Goal: Task Accomplishment & Management: Manage account settings

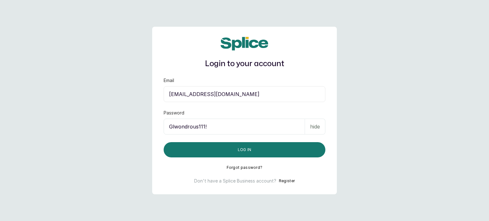
click at [242, 149] on button "Log in" at bounding box center [244, 149] width 162 height 15
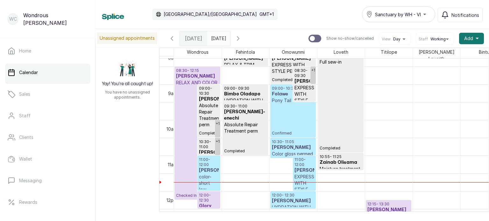
type input "dd/MM/yyyy"
click at [218, 35] on input "dd/MM/yyyy" at bounding box center [212, 36] width 10 height 11
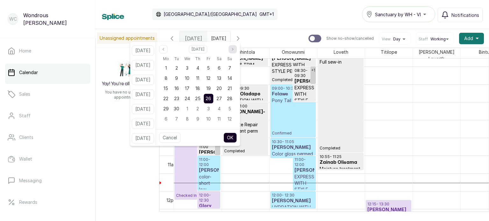
click at [234, 51] on icon "page next" at bounding box center [233, 49] width 4 height 4
click at [181, 89] on div "14" at bounding box center [177, 89] width 10 height 10
click at [237, 141] on button "OK" at bounding box center [229, 138] width 13 height 10
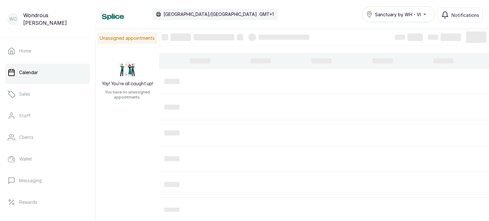
type input "14/10/2025"
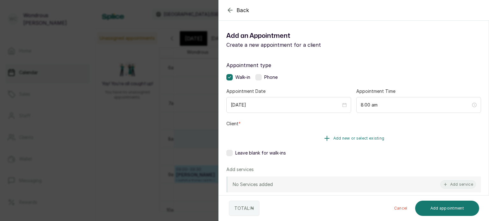
click at [338, 138] on span "Add new or select existing" at bounding box center [358, 138] width 51 height 5
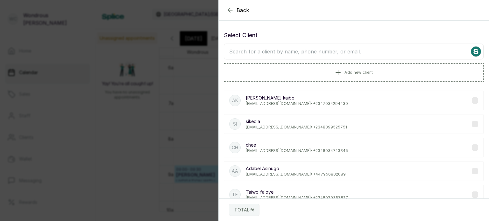
click at [294, 56] on input "text" at bounding box center [354, 52] width 260 height 16
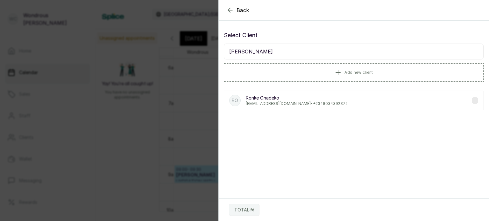
click at [294, 56] on input "ronke ona" at bounding box center [354, 52] width 260 height 16
type input "ronke ona"
click at [471, 97] on label at bounding box center [474, 100] width 6 height 6
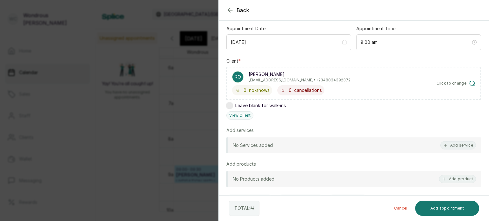
scroll to position [63, 0]
click at [461, 143] on button "Add service" at bounding box center [458, 145] width 36 height 8
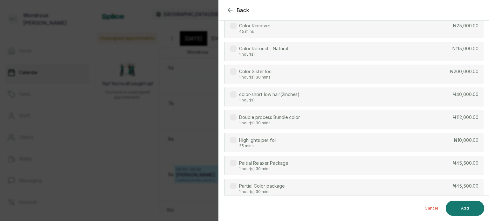
scroll to position [0, 0]
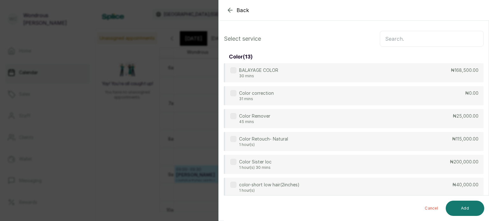
click at [420, 36] on input "text" at bounding box center [431, 39] width 104 height 16
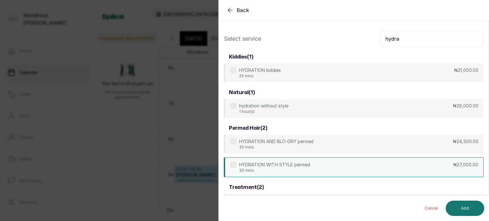
type input "hydra"
click at [233, 166] on label at bounding box center [233, 165] width 6 height 6
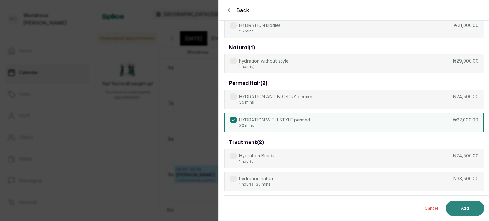
click at [465, 210] on button "Add" at bounding box center [464, 208] width 38 height 15
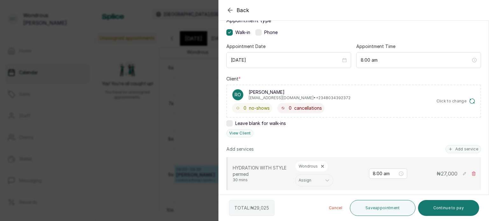
click at [488, 185] on section "Back Add Appointment Add an Appointment Create a new appointment for a client A…" at bounding box center [353, 110] width 270 height 221
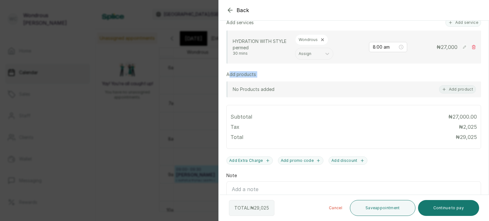
scroll to position [169, 0]
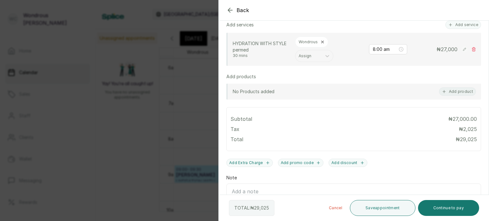
click at [462, 24] on div at bounding box center [424, 26] width 127 height 32
click at [465, 25] on div at bounding box center [424, 26] width 127 height 32
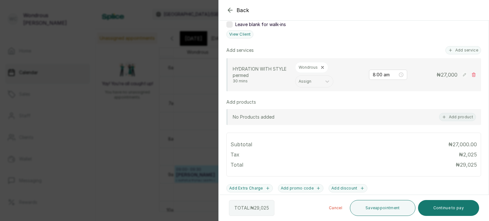
scroll to position [136, 0]
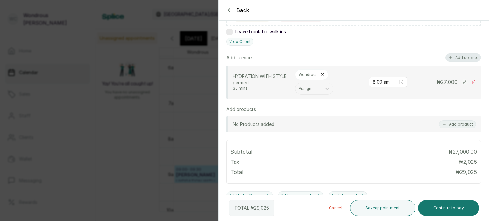
click at [459, 55] on button "Add service" at bounding box center [463, 57] width 36 height 8
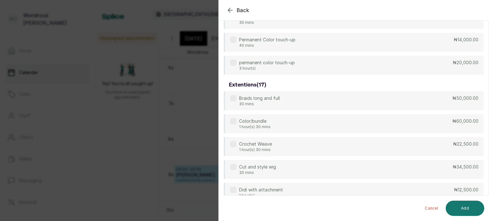
scroll to position [0, 0]
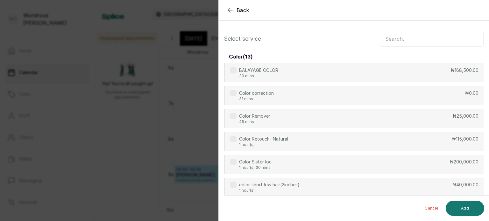
click at [404, 40] on input "text" at bounding box center [431, 39] width 104 height 16
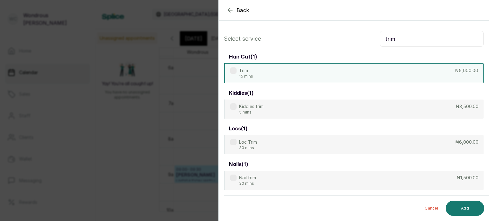
type input "trim"
click at [235, 72] on label at bounding box center [233, 70] width 6 height 6
click at [469, 209] on button "Add" at bounding box center [464, 208] width 38 height 15
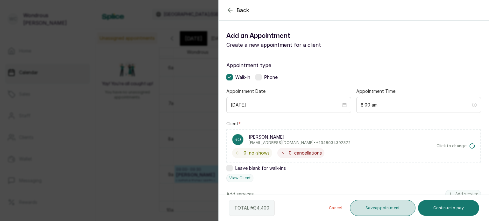
click at [380, 207] on button "Save appointment" at bounding box center [383, 208] width 66 height 16
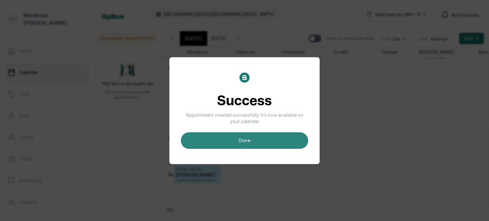
click at [251, 141] on button "done" at bounding box center [244, 140] width 127 height 17
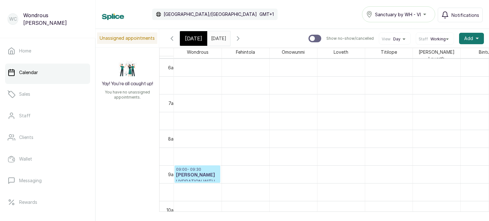
click at [191, 41] on span "Today" at bounding box center [193, 39] width 17 height 8
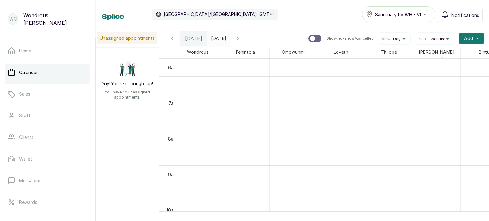
scroll to position [214, 0]
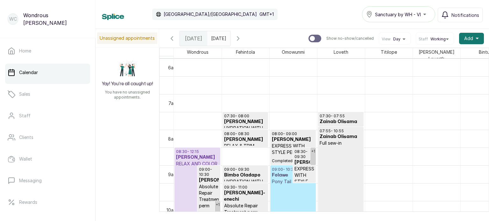
click at [195, 155] on h3 "Frances Oghene" at bounding box center [197, 157] width 43 height 6
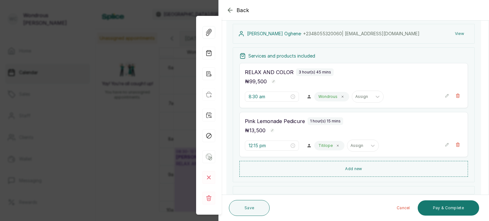
scroll to position [71, 0]
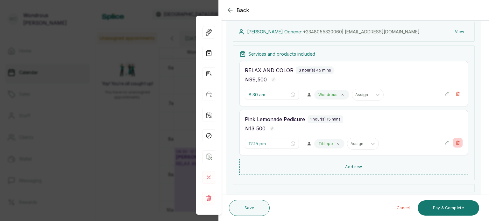
click at [456, 141] on icon "button" at bounding box center [457, 143] width 3 height 4
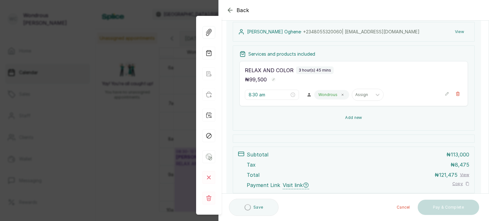
click at [352, 118] on button "Add new" at bounding box center [353, 117] width 228 height 15
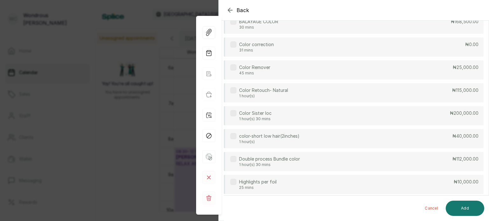
scroll to position [47, 0]
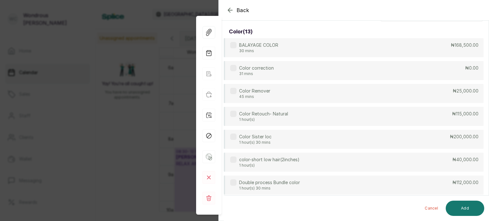
drag, startPoint x: 484, startPoint y: 52, endPoint x: 485, endPoint y: 42, distance: 10.3
click at [485, 42] on section "Back Appointment Details Services Products Select service color ( 13 ) BALAYAGE…" at bounding box center [353, 110] width 270 height 221
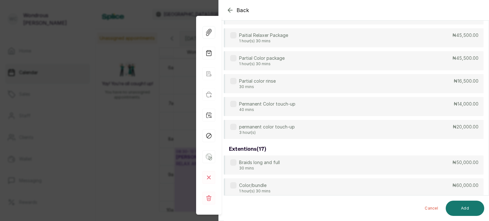
scroll to position [0, 0]
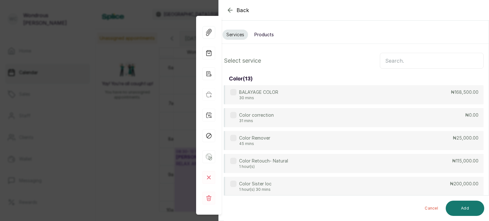
click at [416, 54] on input "text" at bounding box center [431, 61] width 104 height 16
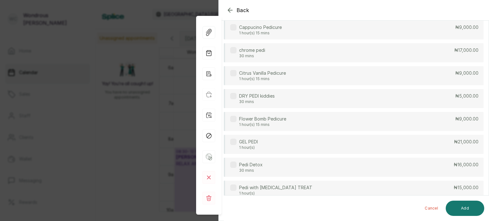
scroll to position [114, 0]
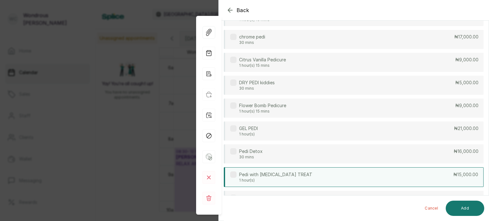
click at [235, 174] on label at bounding box center [233, 174] width 6 height 6
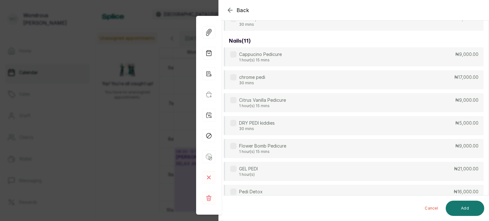
scroll to position [0, 0]
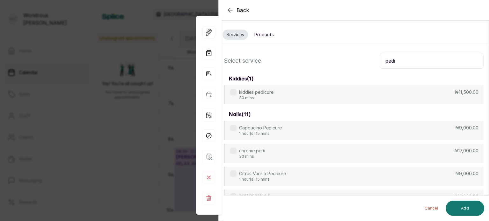
click at [408, 58] on input "pedi" at bounding box center [431, 61] width 104 height 16
type input "p"
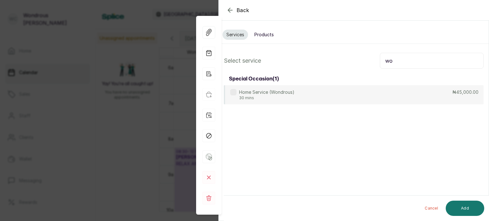
type input "w"
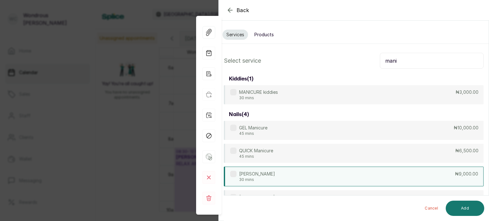
click at [235, 173] on label at bounding box center [233, 174] width 6 height 6
click at [401, 60] on input "mani" at bounding box center [431, 61] width 104 height 16
type input "m"
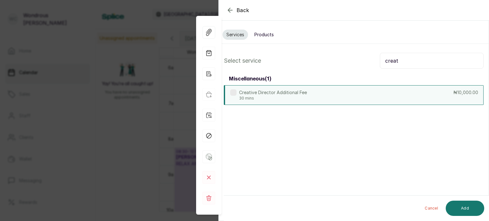
type input "creat"
click at [232, 92] on label at bounding box center [233, 92] width 6 height 6
click at [464, 205] on button "Add" at bounding box center [464, 208] width 38 height 15
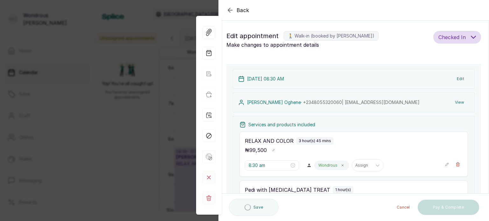
type input "12:15 pm"
type input "1:15 pm"
type input "1:45 pm"
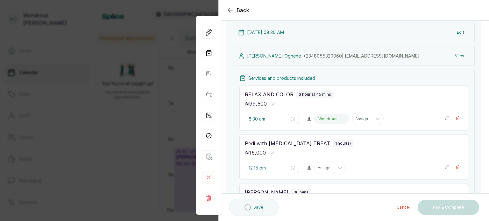
scroll to position [74, 0]
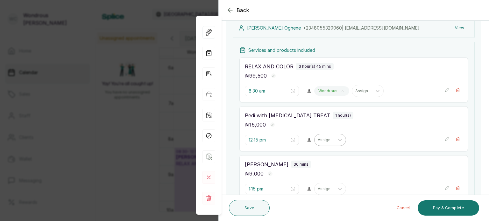
click at [316, 143] on div "Assign" at bounding box center [324, 140] width 20 height 8
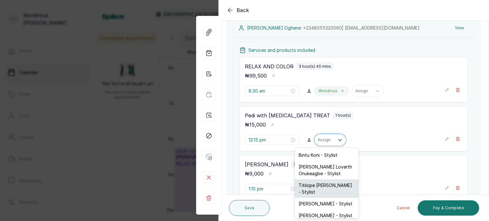
click at [315, 188] on div "Titilope Sarah - Stylist" at bounding box center [327, 188] width 64 height 18
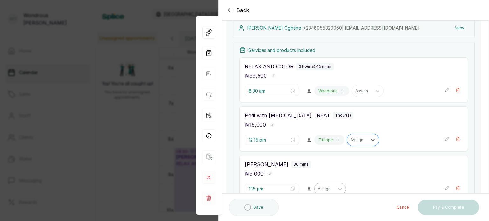
click at [321, 186] on div at bounding box center [323, 189] width 13 height 6
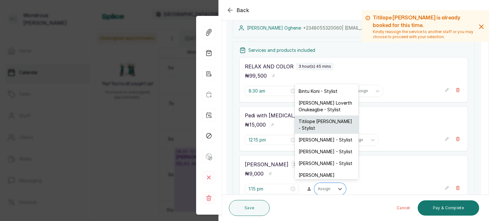
click at [313, 123] on div "Titilope Sarah - Stylist" at bounding box center [327, 124] width 64 height 18
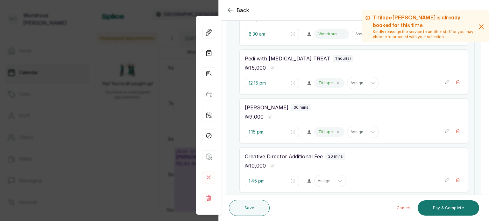
scroll to position [136, 0]
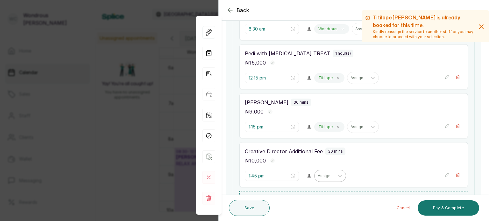
click at [319, 175] on div at bounding box center [323, 176] width 13 height 6
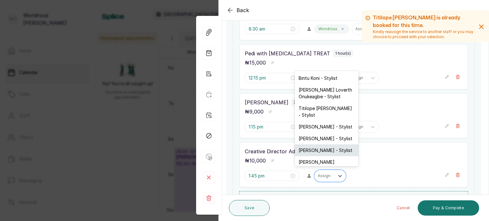
scroll to position [10, 0]
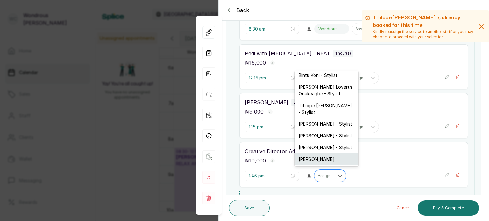
click at [337, 161] on div "Wondrous Carter" at bounding box center [327, 159] width 64 height 12
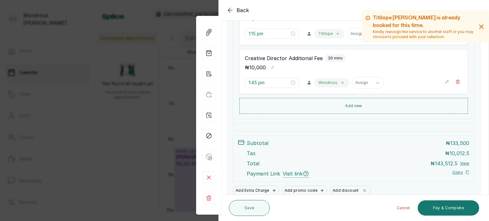
scroll to position [233, 0]
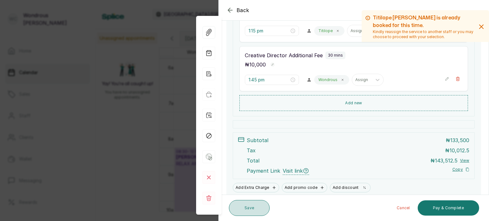
click at [249, 203] on button "Save" at bounding box center [249, 208] width 41 height 16
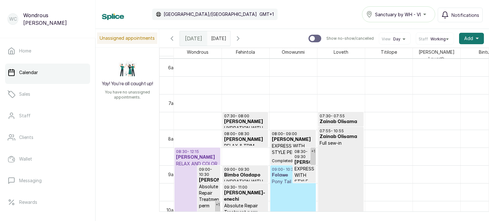
click at [187, 181] on p "Checked In" at bounding box center [197, 223] width 43 height 112
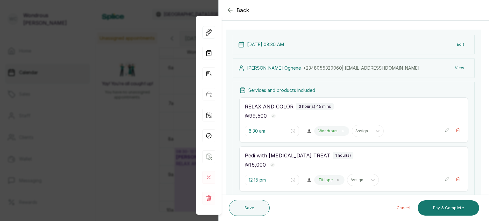
scroll to position [41, 0]
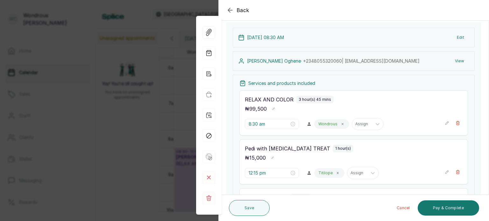
click at [488, 183] on section "Back Appointment Details Edit appointment 🚶 Walk-in (booked by Wondrous Carter)…" at bounding box center [353, 110] width 270 height 221
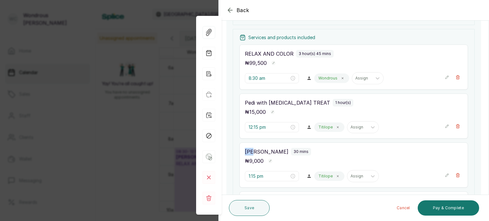
scroll to position [87, 0]
click at [208, 73] on icon "button" at bounding box center [208, 73] width 5 height 5
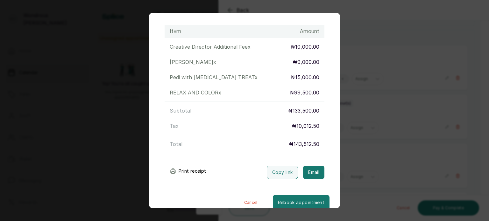
scroll to position [85, 0]
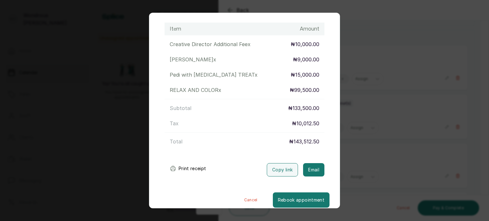
click at [195, 170] on button "Print receipt" at bounding box center [187, 168] width 47 height 13
click at [365, 197] on div "Transaction Details Booking ID: # SPXz0isf Date: 26 Sep, 2025 ・ 8:30 AM Billed …" at bounding box center [244, 110] width 489 height 221
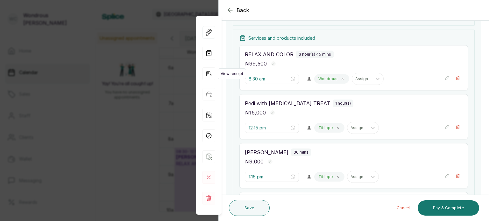
click at [207, 74] on icon "button" at bounding box center [208, 73] width 13 height 13
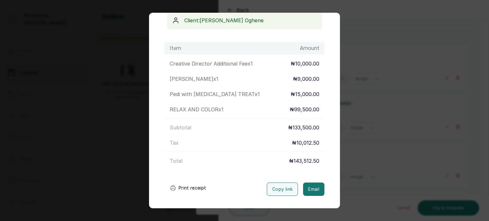
scroll to position [92, 0]
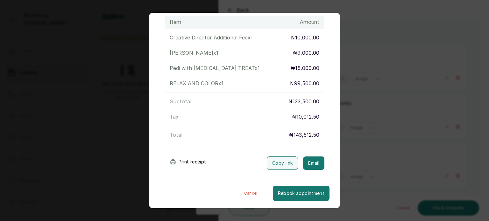
click at [243, 192] on button "Cancel" at bounding box center [251, 193] width 44 height 15
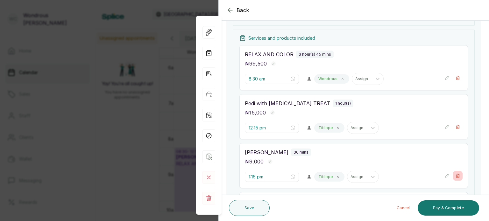
click at [455, 175] on icon "button" at bounding box center [457, 176] width 4 height 4
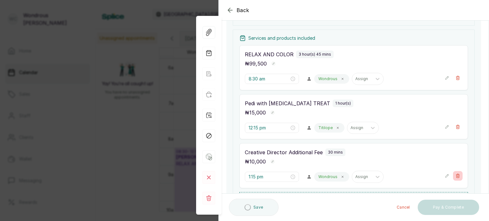
type input "1:45 pm"
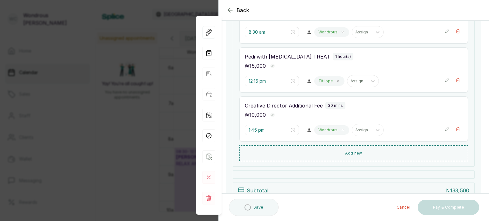
scroll to position [164, 0]
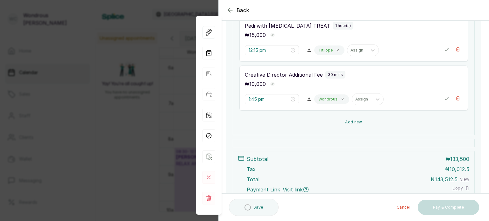
click at [355, 122] on button "Add new" at bounding box center [353, 122] width 228 height 15
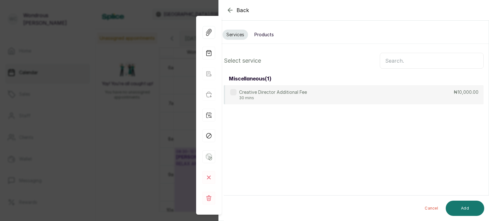
scroll to position [0, 0]
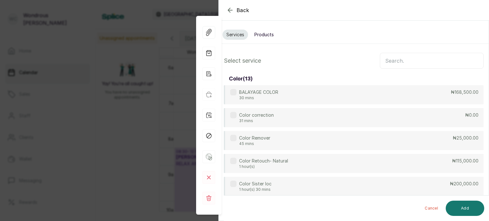
click at [391, 60] on input "text" at bounding box center [431, 61] width 104 height 16
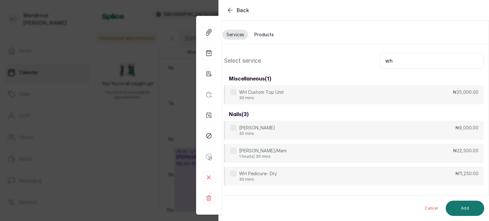
type input "w"
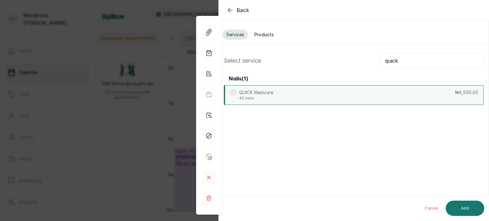
type input "quick"
click at [234, 93] on label at bounding box center [233, 92] width 6 height 6
click at [329, 79] on div "nails ( 1 )" at bounding box center [354, 79] width 260 height 13
click at [466, 207] on button "Add" at bounding box center [464, 208] width 38 height 15
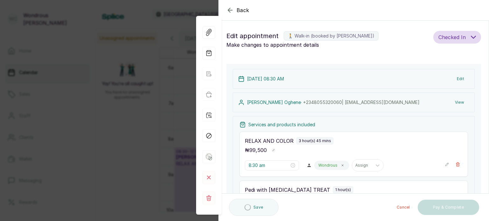
type input "2:15 pm"
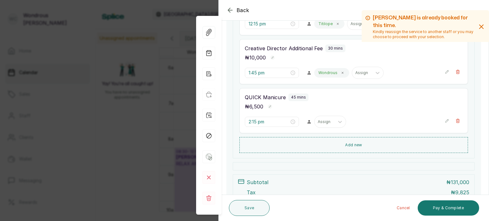
scroll to position [188, 0]
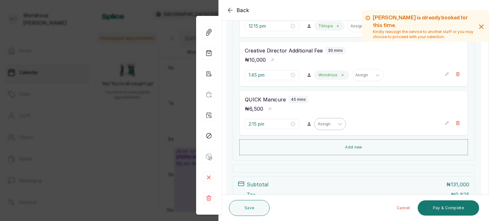
click at [323, 124] on div at bounding box center [323, 124] width 13 height 6
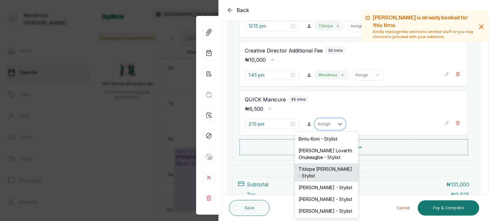
click at [322, 167] on div "Titilope Sarah - Stylist" at bounding box center [327, 172] width 64 height 18
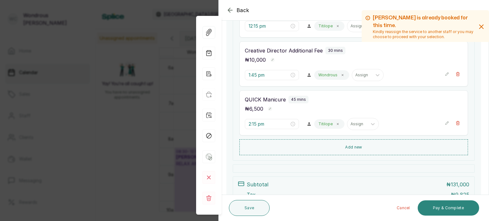
click at [436, 211] on button "Pay & Complete" at bounding box center [447, 207] width 61 height 15
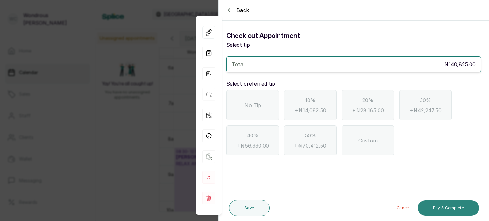
scroll to position [0, 0]
click at [258, 109] on div "No Tip" at bounding box center [252, 105] width 52 height 30
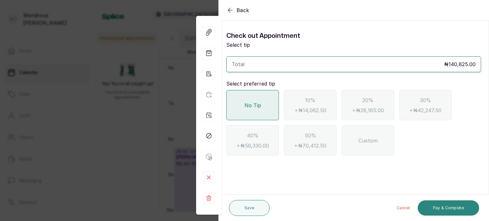
click at [448, 207] on button "Pay & Complete" at bounding box center [447, 207] width 61 height 15
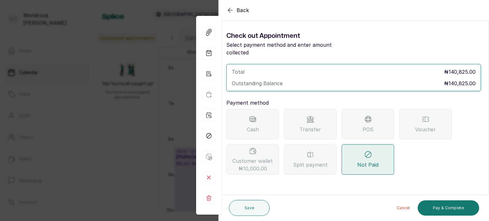
click at [305, 112] on div "Transfer" at bounding box center [310, 124] width 52 height 30
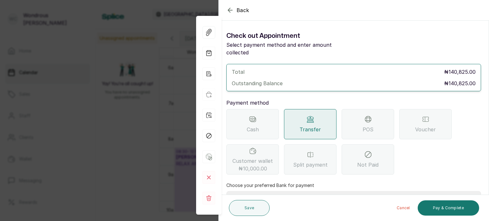
click at [428, 115] on icon at bounding box center [425, 119] width 8 height 8
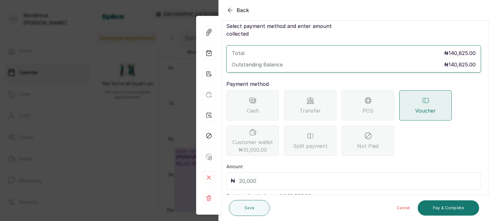
scroll to position [33, 0]
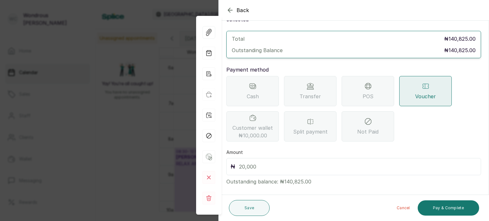
click at [241, 162] on input "text" at bounding box center [358, 166] width 238 height 9
type input "140,825"
click at [444, 202] on button "Pay & Complete" at bounding box center [447, 207] width 61 height 15
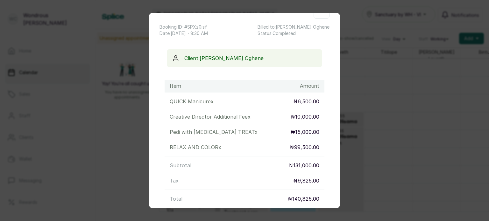
scroll to position [58, 0]
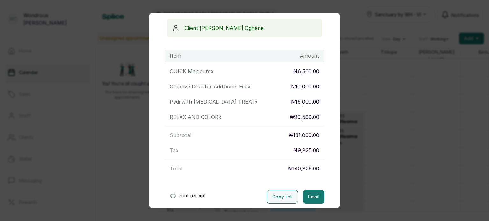
click at [199, 195] on button "Print receipt" at bounding box center [187, 195] width 47 height 13
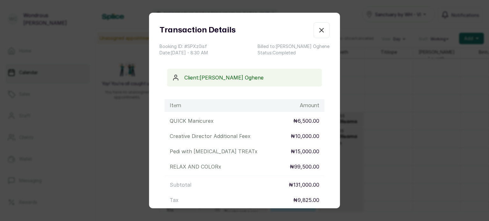
scroll to position [0, 0]
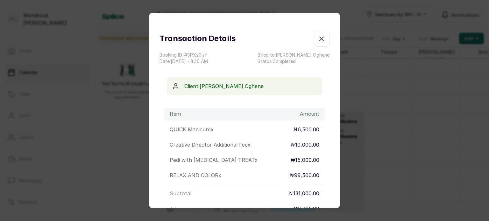
click at [317, 35] on icon "button" at bounding box center [321, 39] width 8 height 8
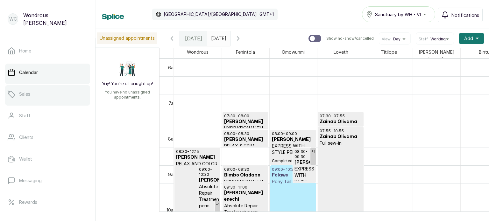
click at [26, 89] on link "Sales" at bounding box center [47, 94] width 85 height 18
